Goal: Task Accomplishment & Management: Use online tool/utility

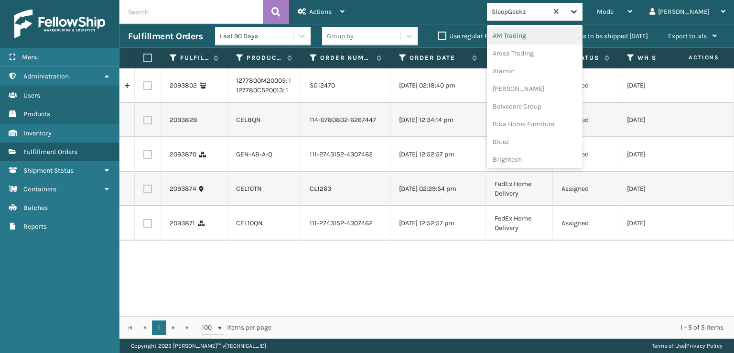
click at [579, 10] on icon at bounding box center [574, 12] width 10 height 10
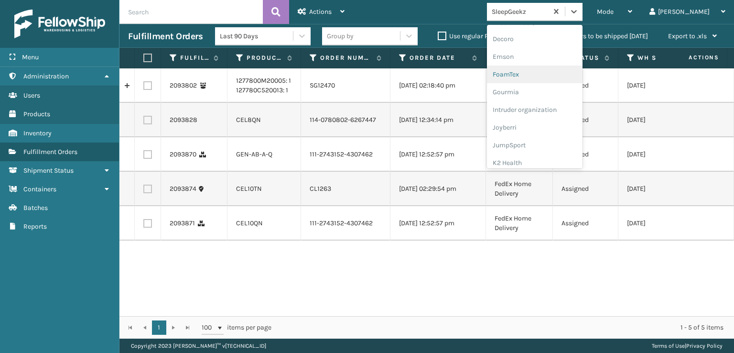
click at [548, 73] on div "FoamTex" at bounding box center [535, 74] width 96 height 18
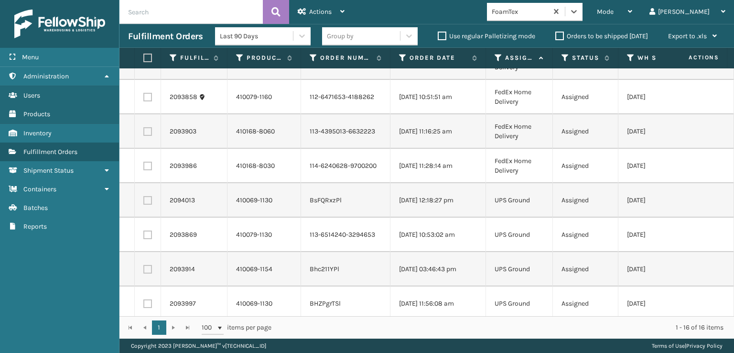
scroll to position [0, 0]
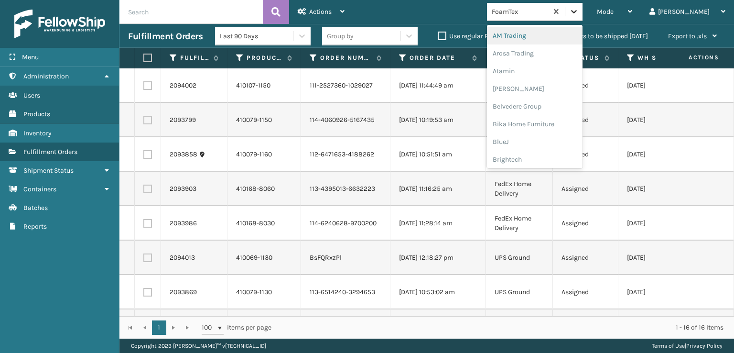
click at [579, 11] on icon at bounding box center [574, 12] width 10 height 10
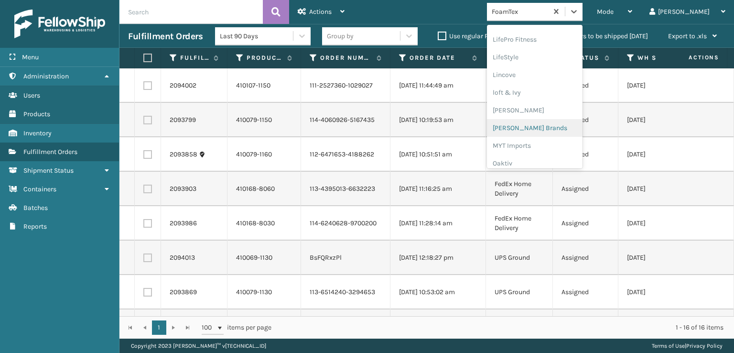
click at [552, 128] on div "[PERSON_NAME] Brands" at bounding box center [535, 128] width 96 height 18
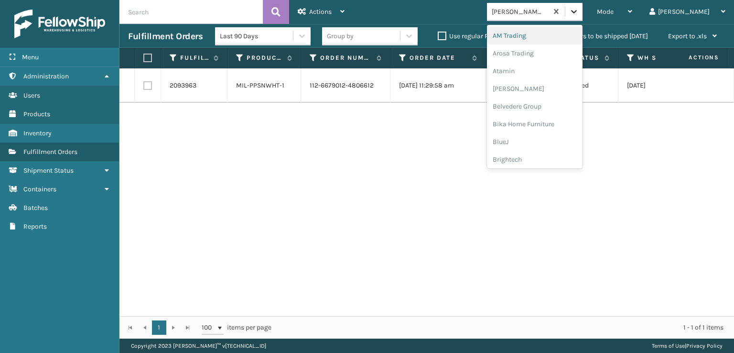
click at [579, 11] on icon at bounding box center [574, 12] width 10 height 10
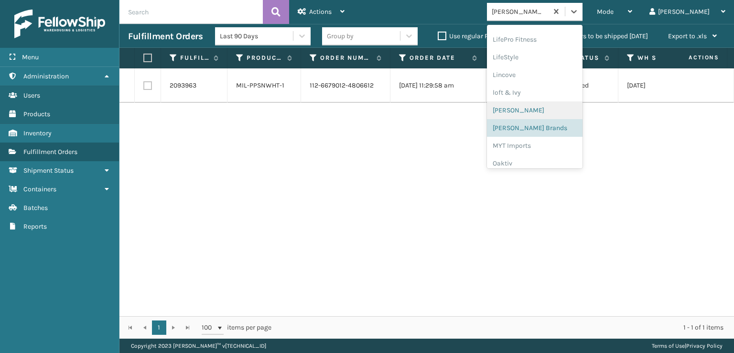
scroll to position [480, 0]
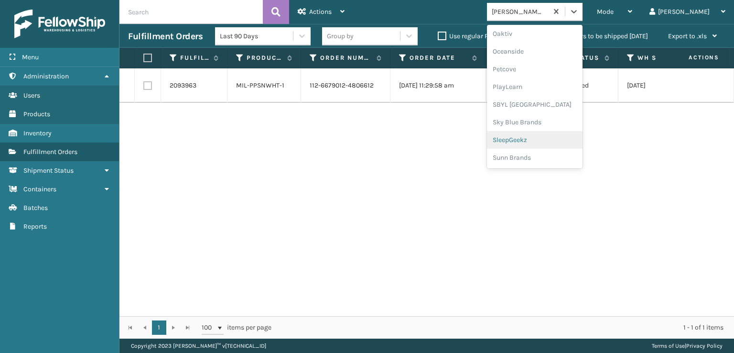
click at [552, 143] on div "SleepGeekz" at bounding box center [535, 140] width 96 height 18
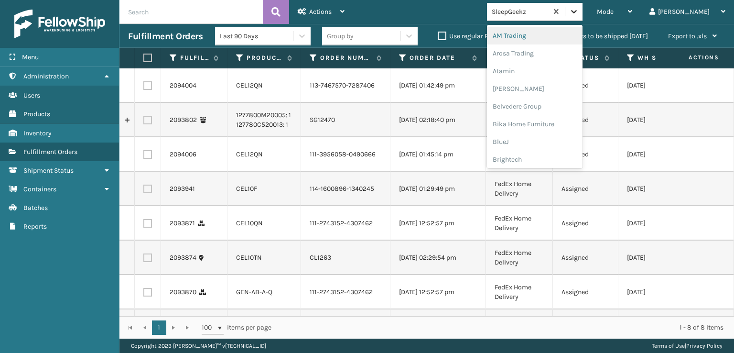
click at [579, 11] on icon at bounding box center [574, 12] width 10 height 10
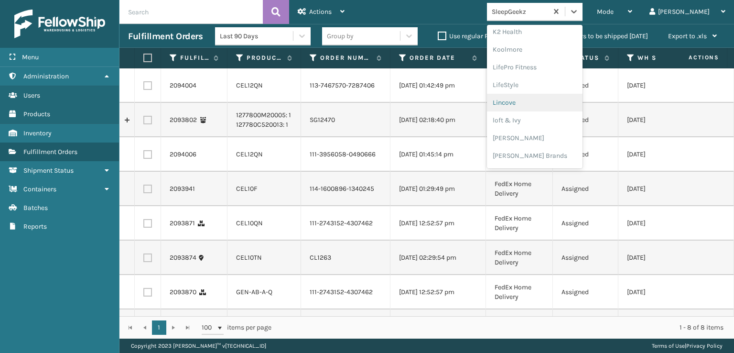
scroll to position [466, 0]
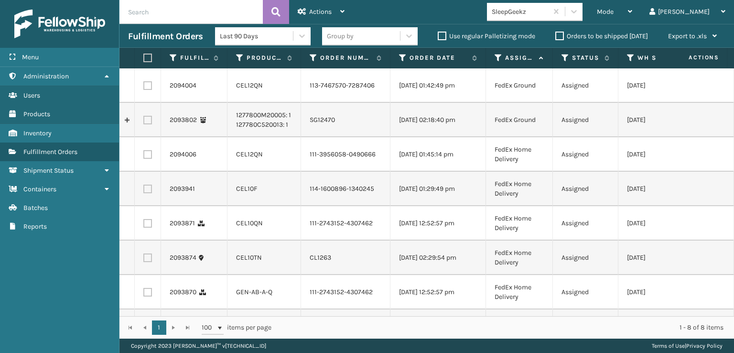
click at [483, 7] on div "Mode Regular Mode Picking Mode Labeling Mode Exit Scan Mode SleepGeekz [PERSON_…" at bounding box center [543, 12] width 381 height 24
click at [614, 8] on span "Mode" at bounding box center [605, 12] width 17 height 8
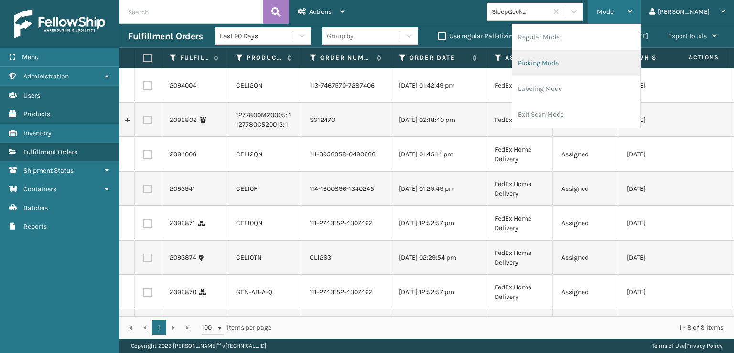
click at [572, 59] on li "Picking Mode" at bounding box center [577, 63] width 128 height 26
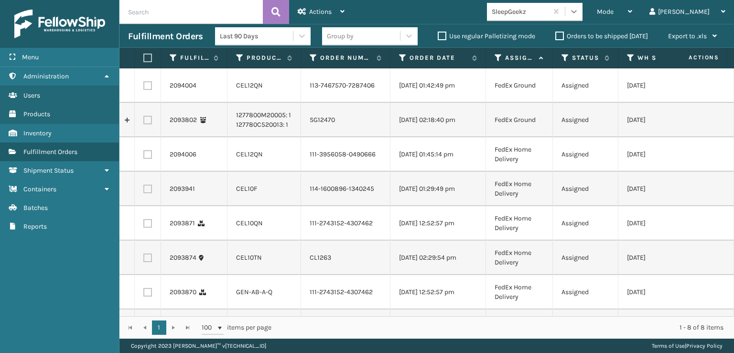
click at [579, 12] on icon at bounding box center [574, 12] width 10 height 10
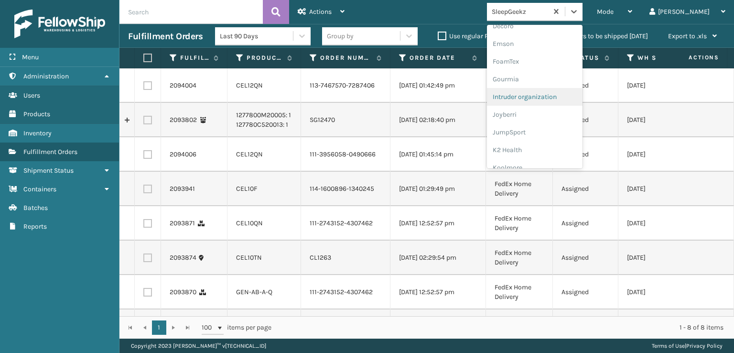
scroll to position [191, 0]
click at [535, 72] on div "FoamTex" at bounding box center [535, 74] width 96 height 18
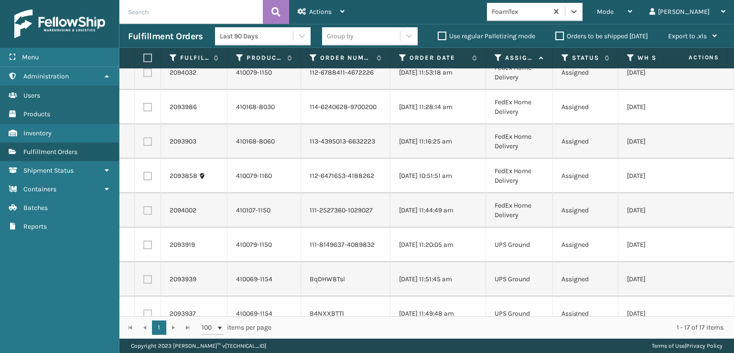
scroll to position [48, 0]
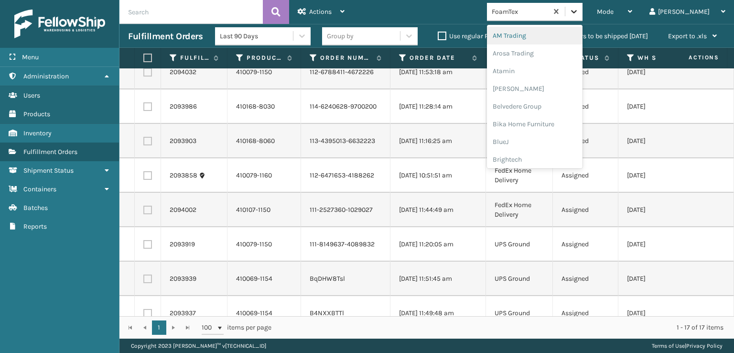
click at [579, 11] on icon at bounding box center [574, 12] width 10 height 10
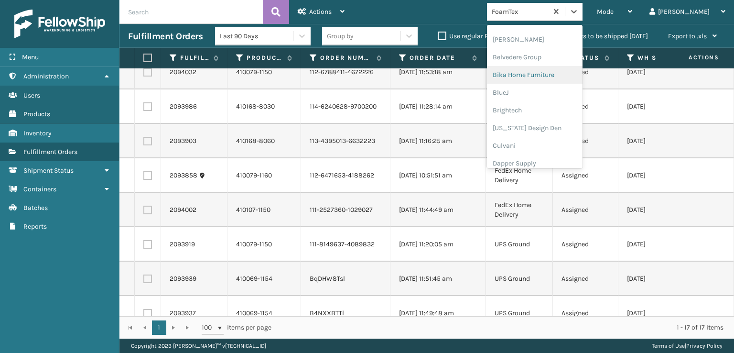
scroll to position [0, 0]
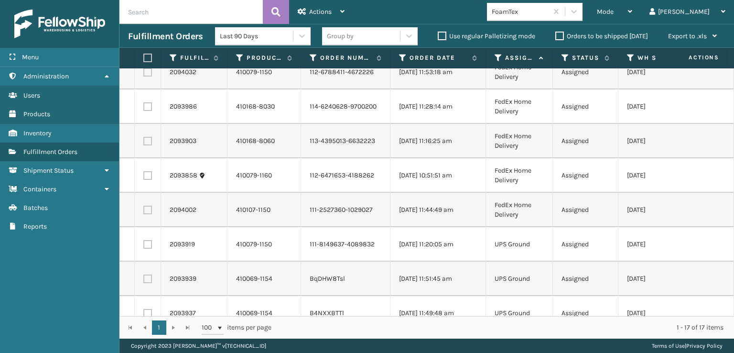
click at [438, 302] on td "[DATE] 11:49:48 am" at bounding box center [439, 313] width 96 height 34
